Goal: Navigation & Orientation: Find specific page/section

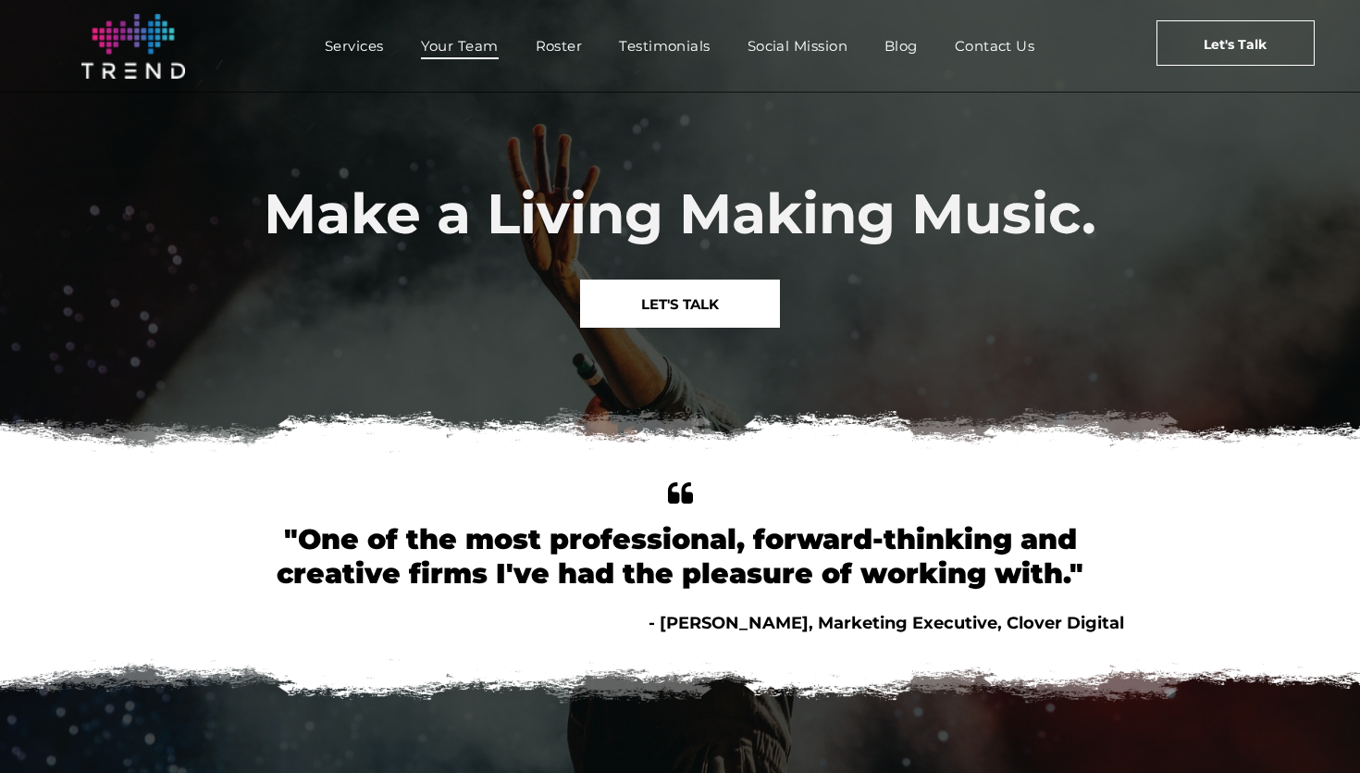
click at [455, 48] on span "Your Team" at bounding box center [460, 45] width 78 height 27
